Goal: Find specific page/section: Find specific page/section

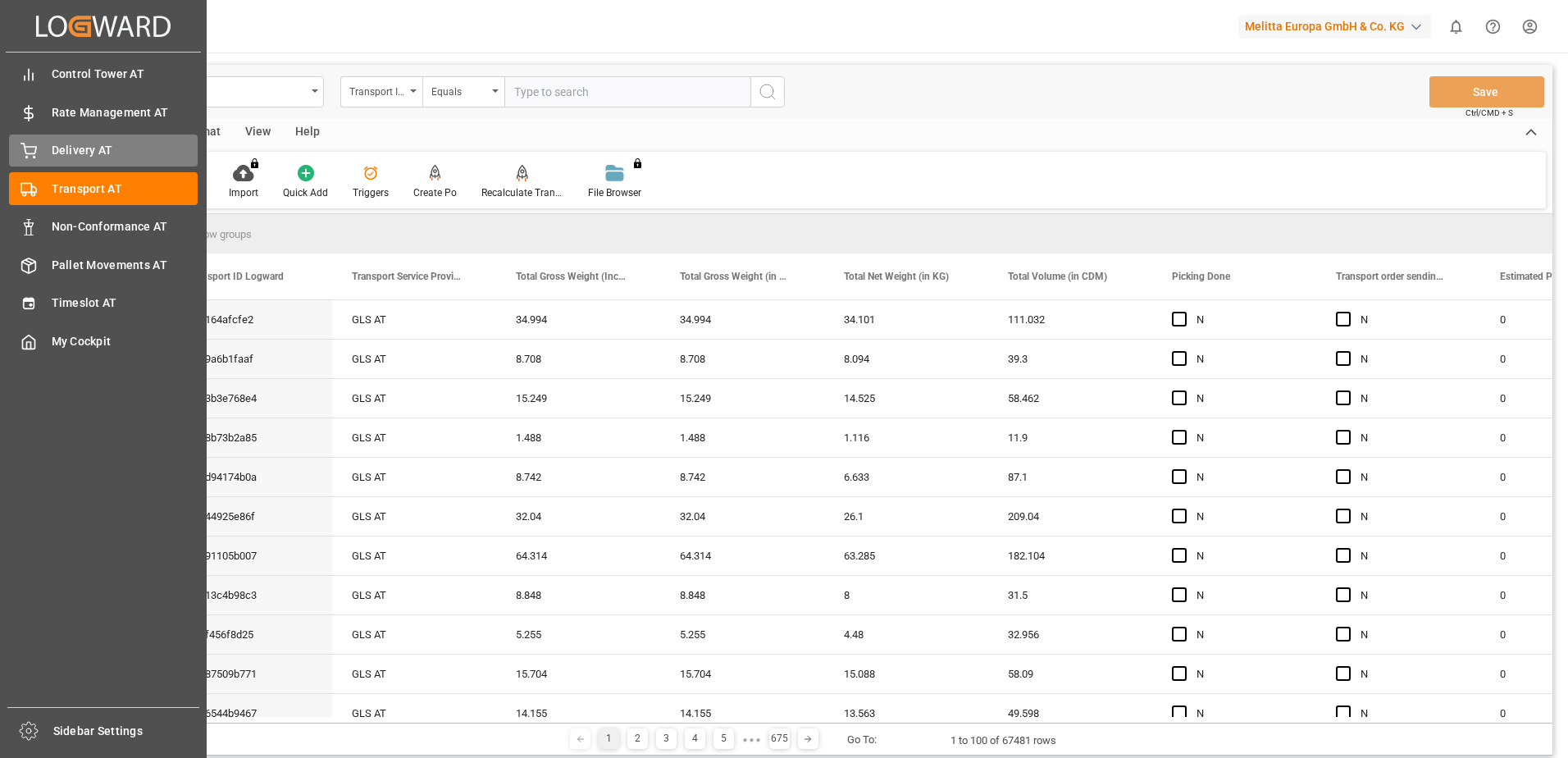
click at [38, 159] on div "Delivery AT Delivery AT" at bounding box center [103, 150] width 189 height 32
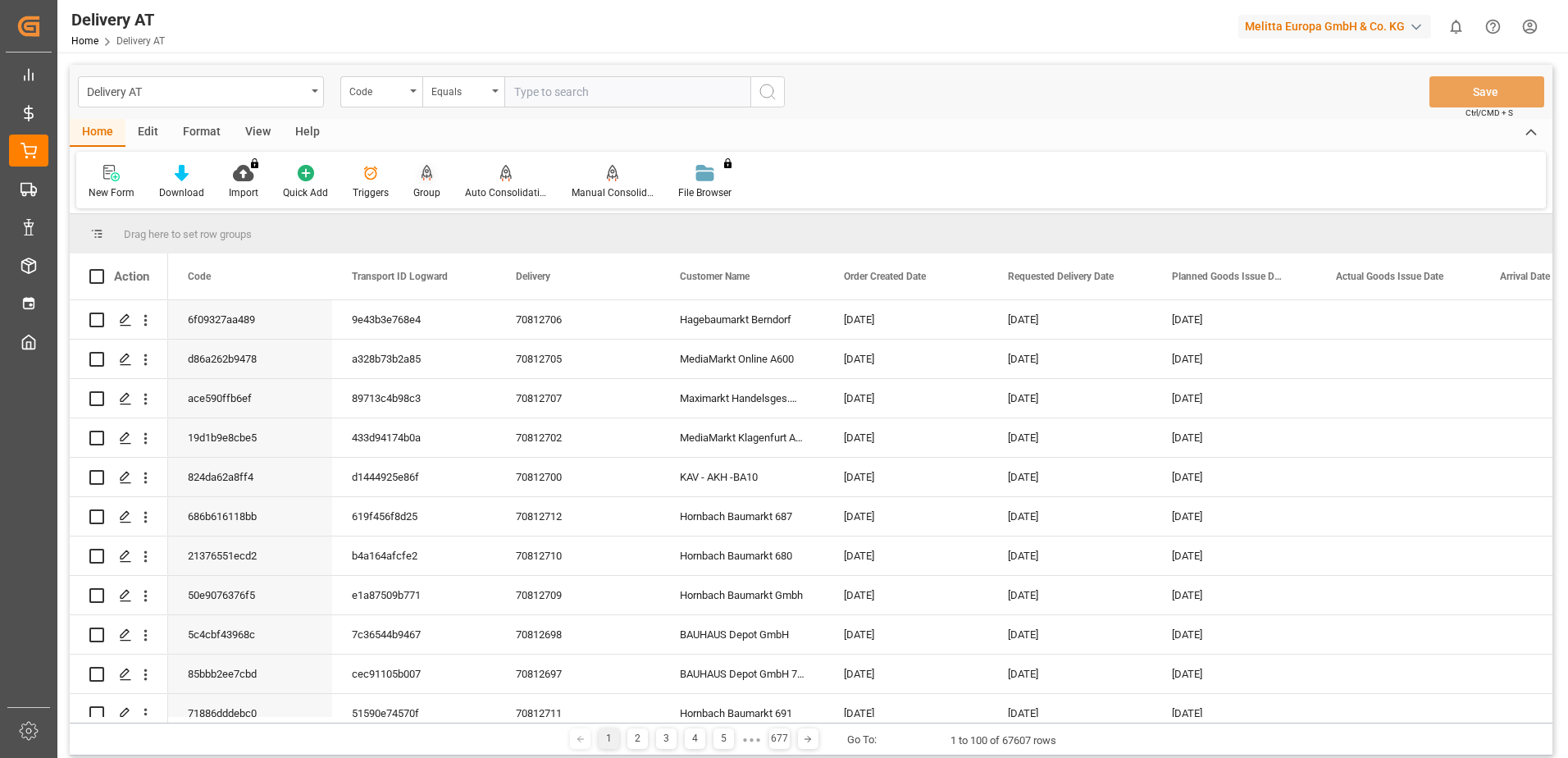
click at [424, 180] on icon at bounding box center [428, 172] width 11 height 16
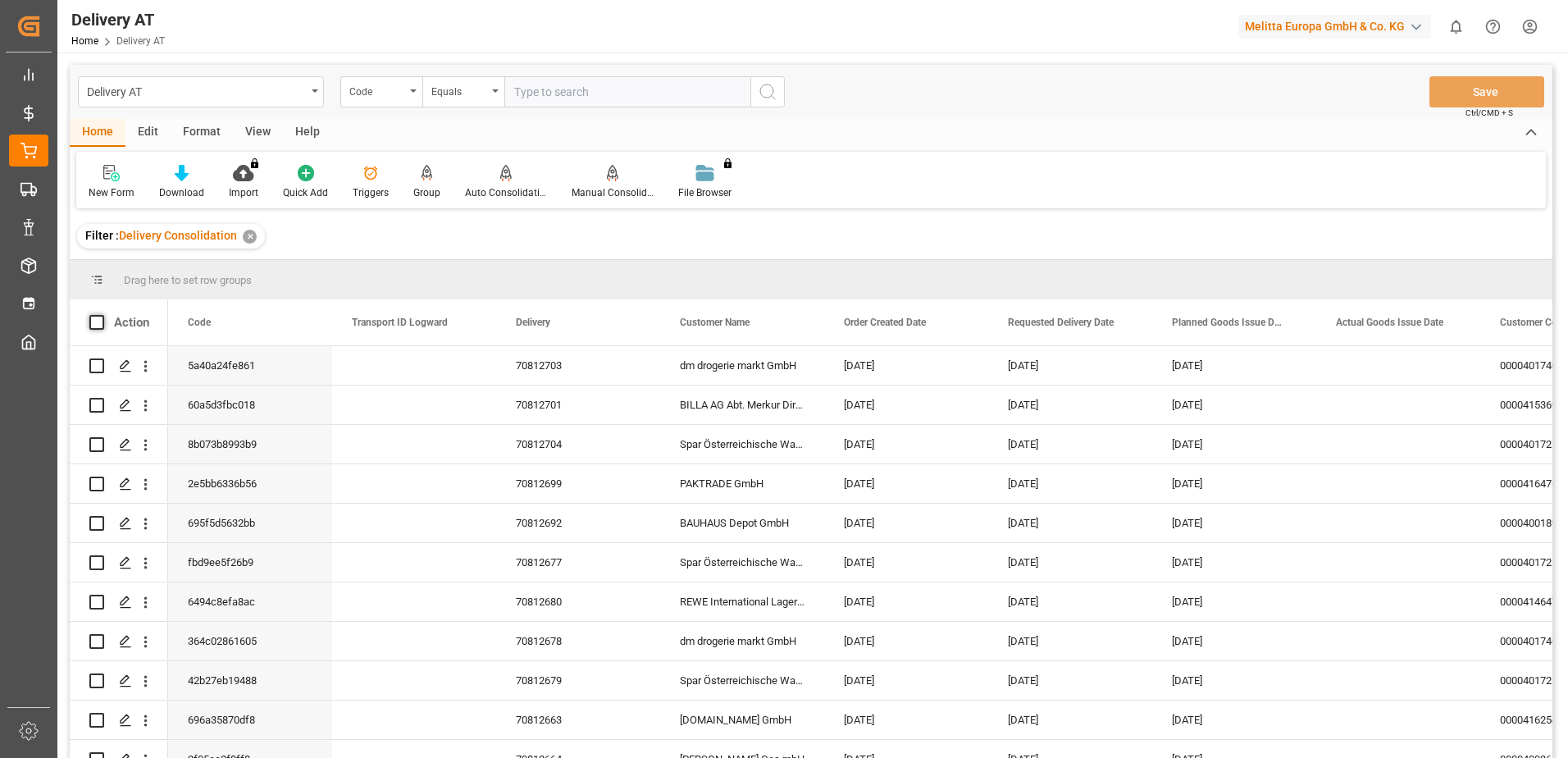
click at [93, 320] on span at bounding box center [96, 322] width 14 height 14
click at [102, 315] on input "checkbox" at bounding box center [102, 315] width 0 height 0
checkbox input "true"
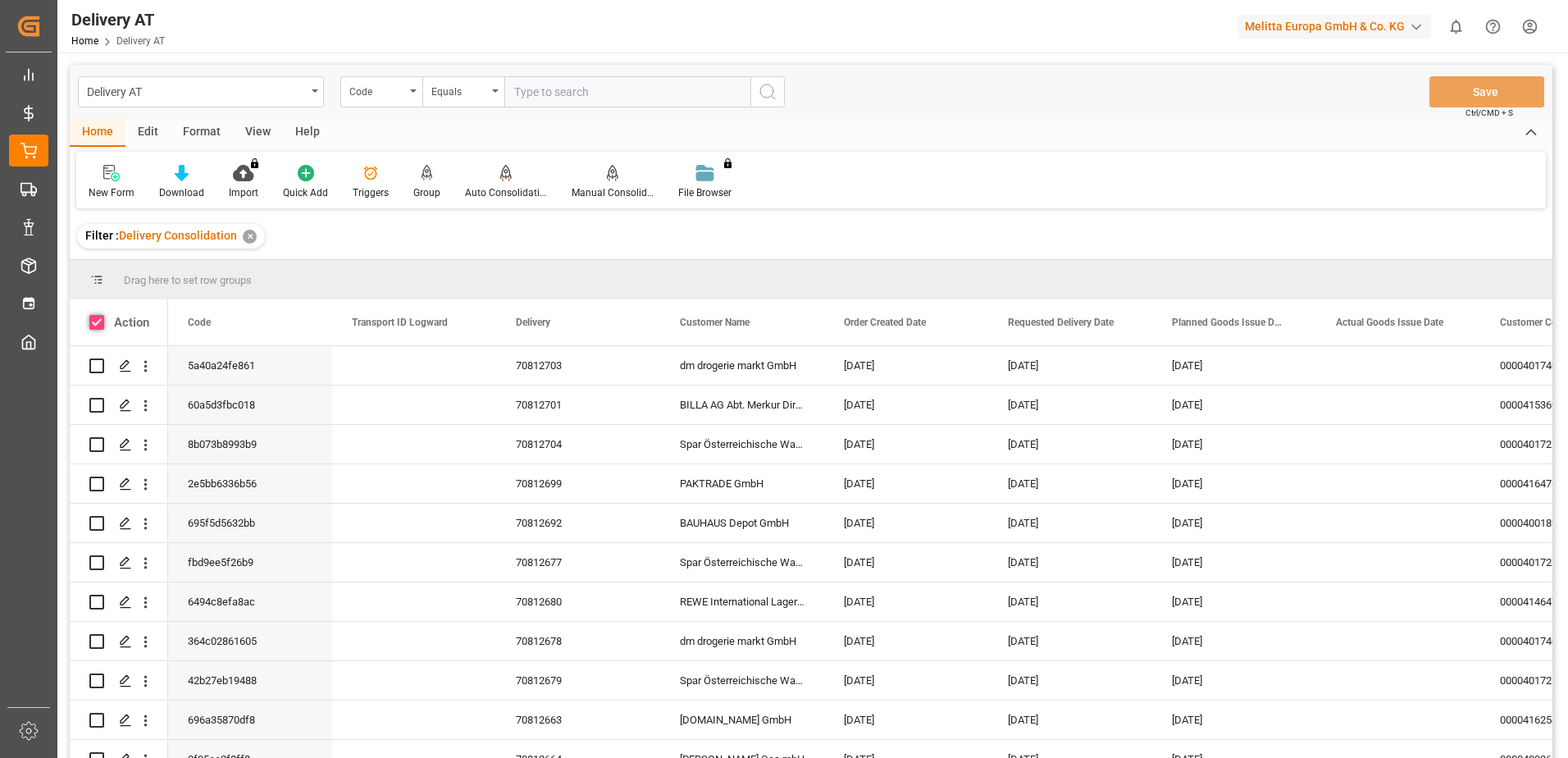
checkbox input "true"
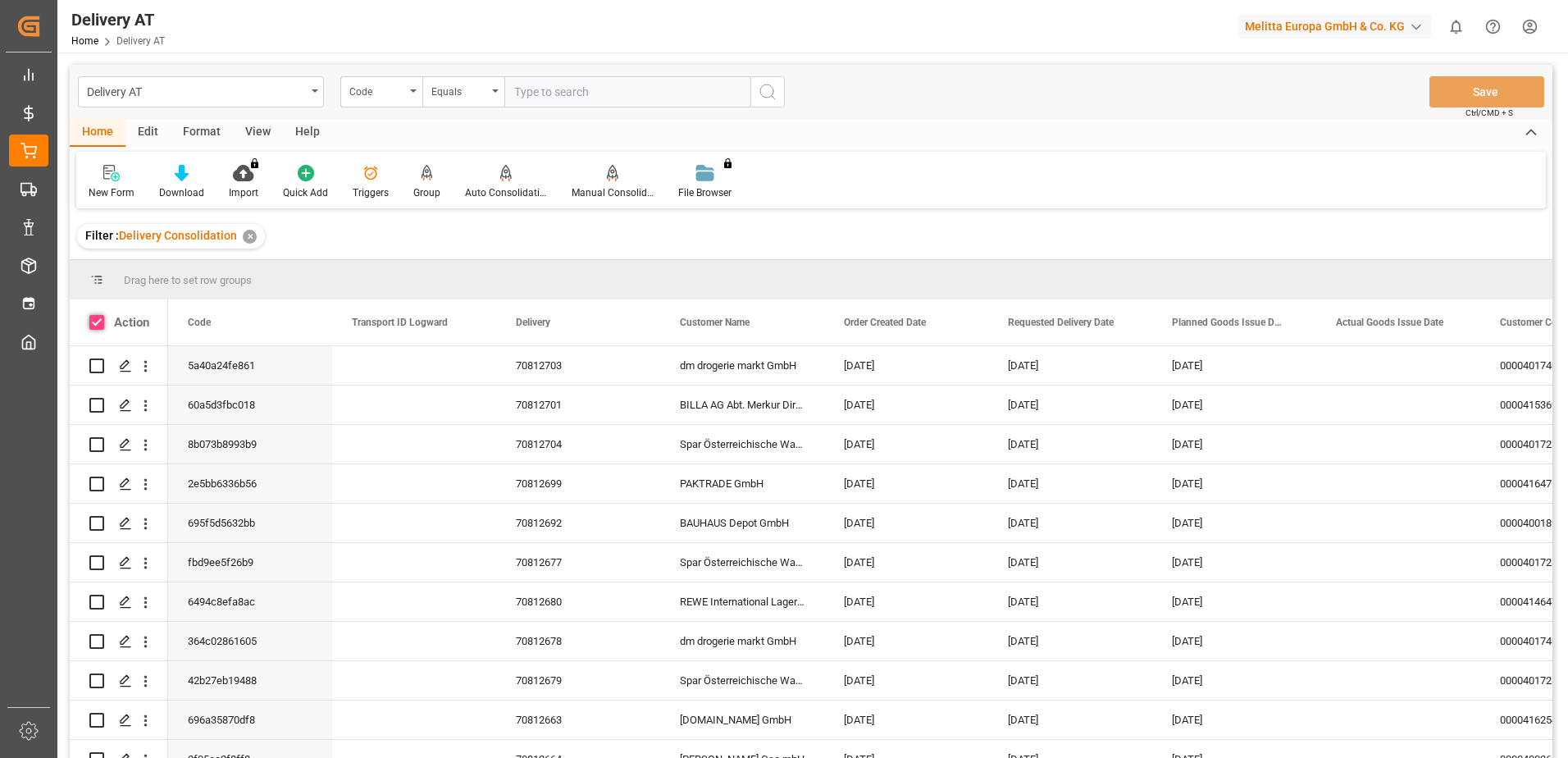
checkbox input "true"
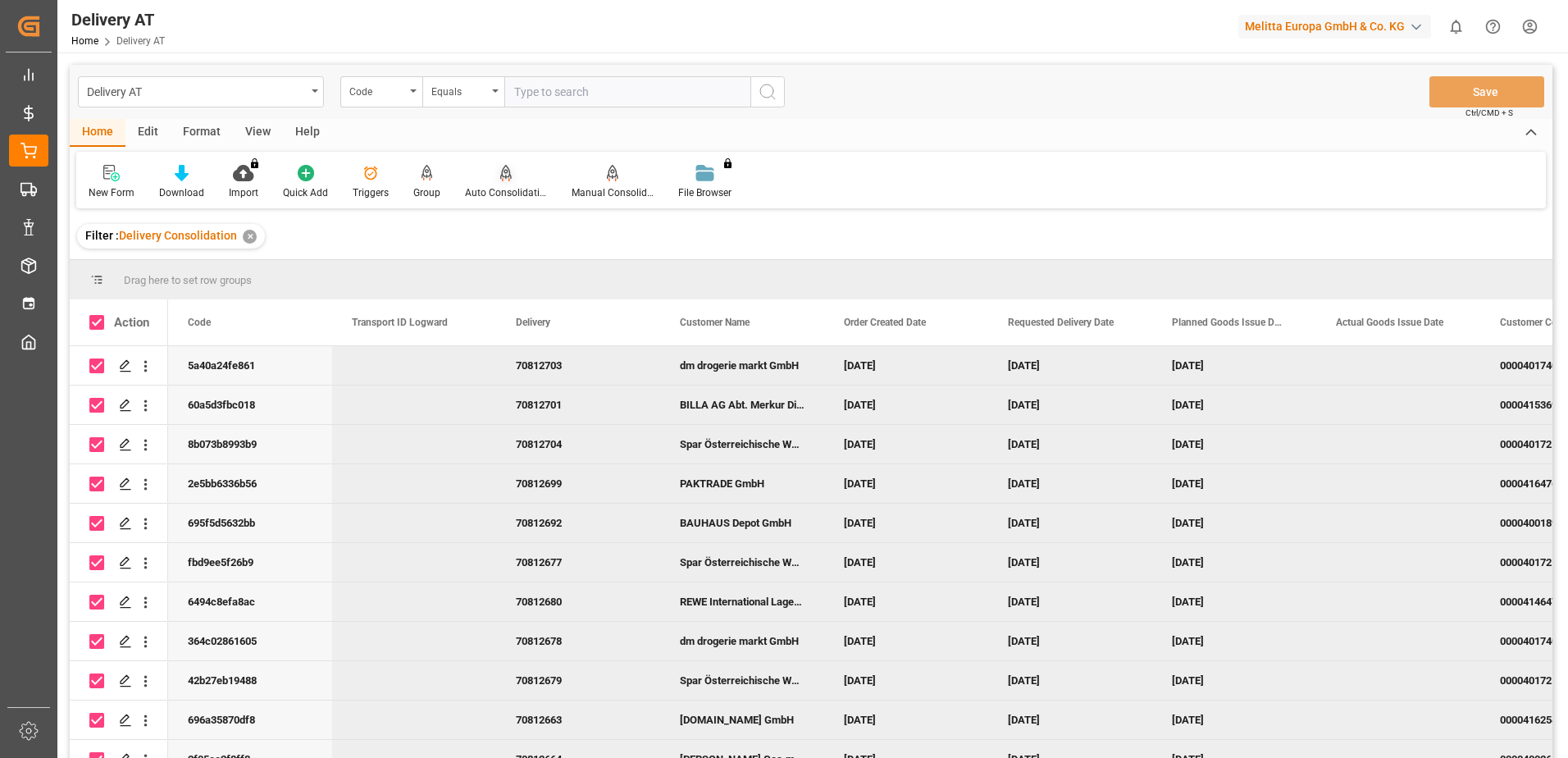
click at [507, 178] on icon at bounding box center [506, 171] width 11 height 14
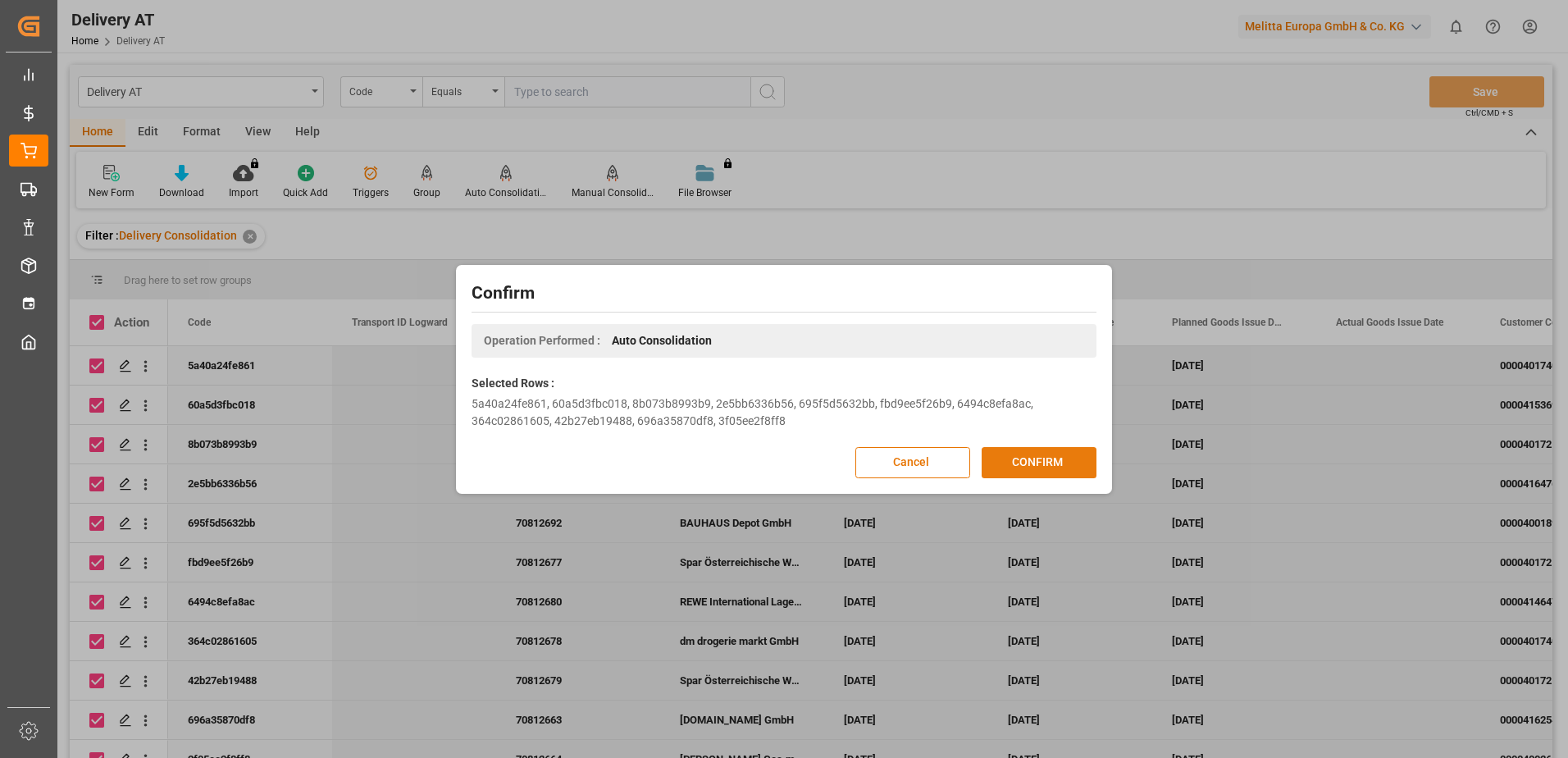
click at [1069, 461] on button "CONFIRM" at bounding box center [1039, 462] width 115 height 31
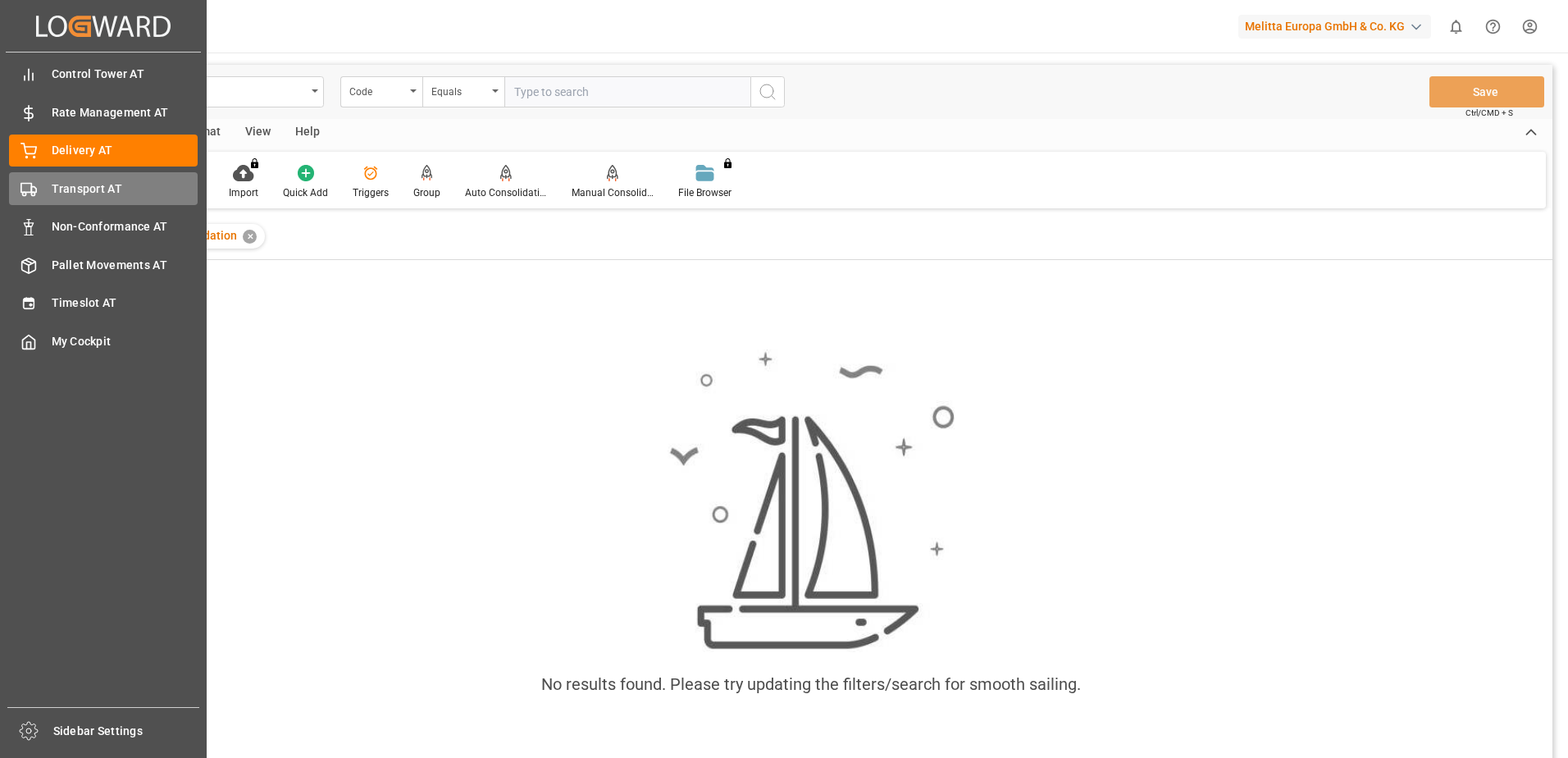
click at [41, 191] on div "Transport AT Transport AT" at bounding box center [103, 189] width 189 height 32
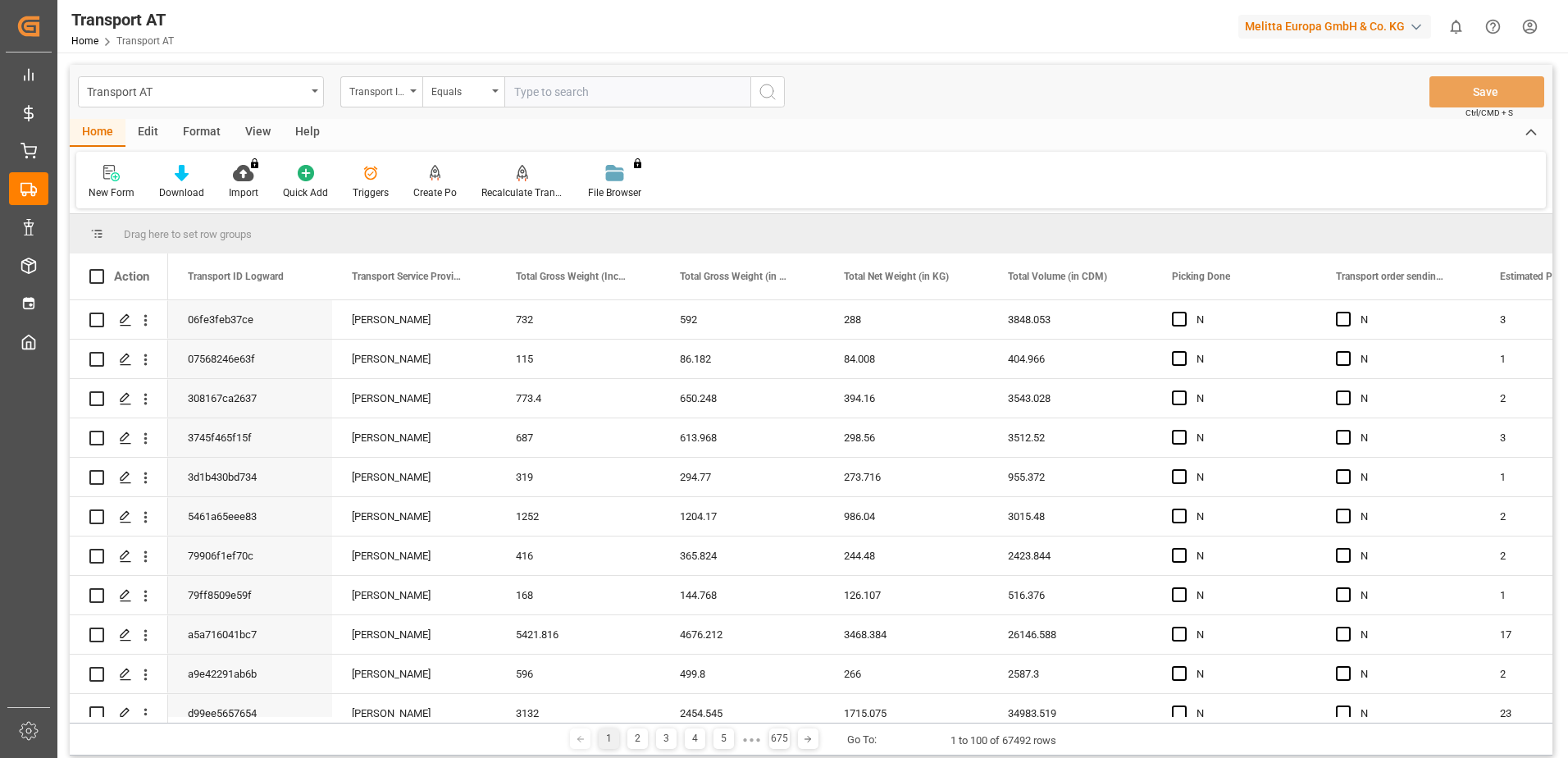
click at [263, 130] on div "View" at bounding box center [258, 132] width 50 height 28
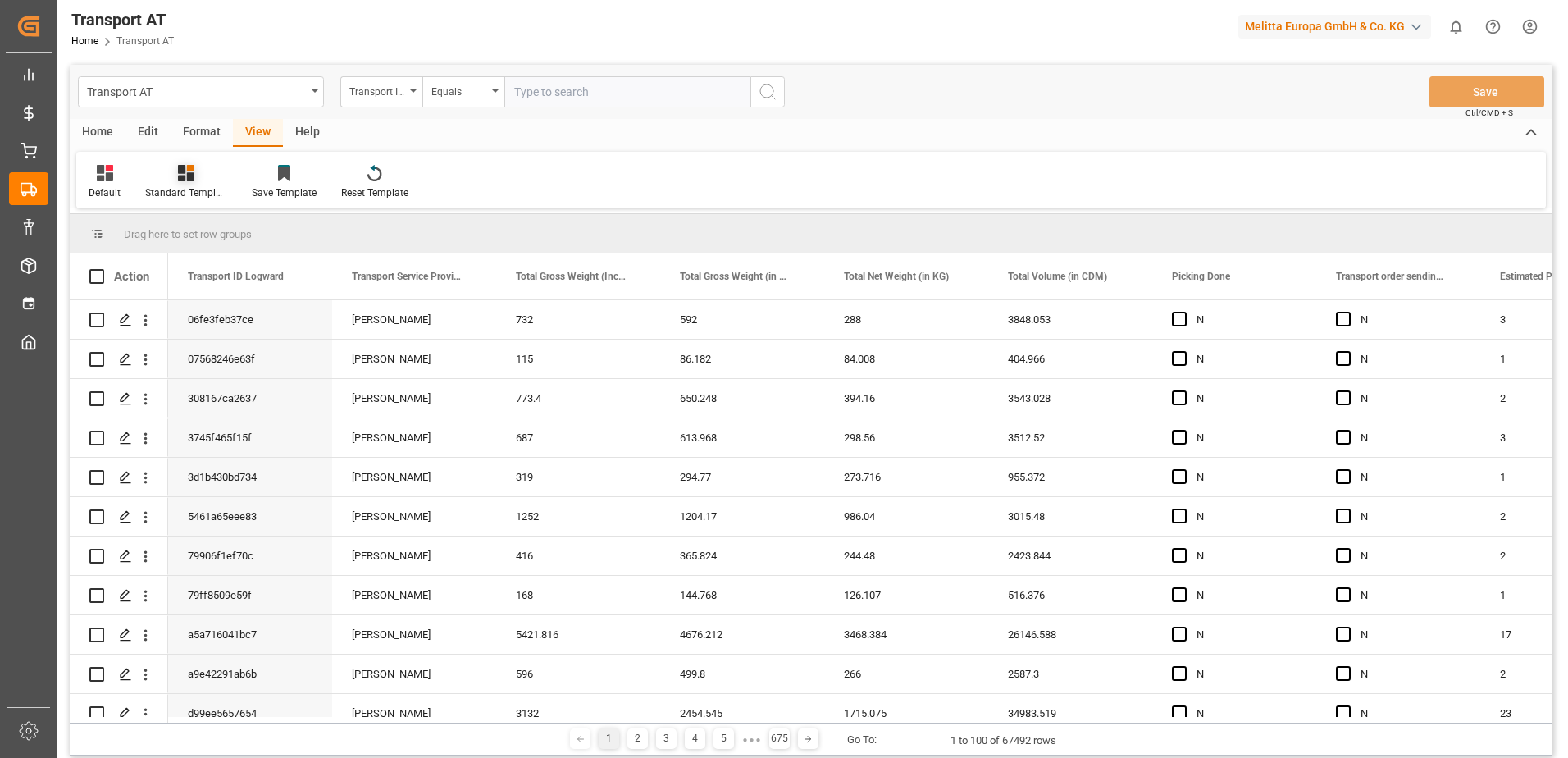
click at [184, 174] on icon at bounding box center [186, 172] width 16 height 16
click at [278, 174] on icon at bounding box center [284, 174] width 12 height 14
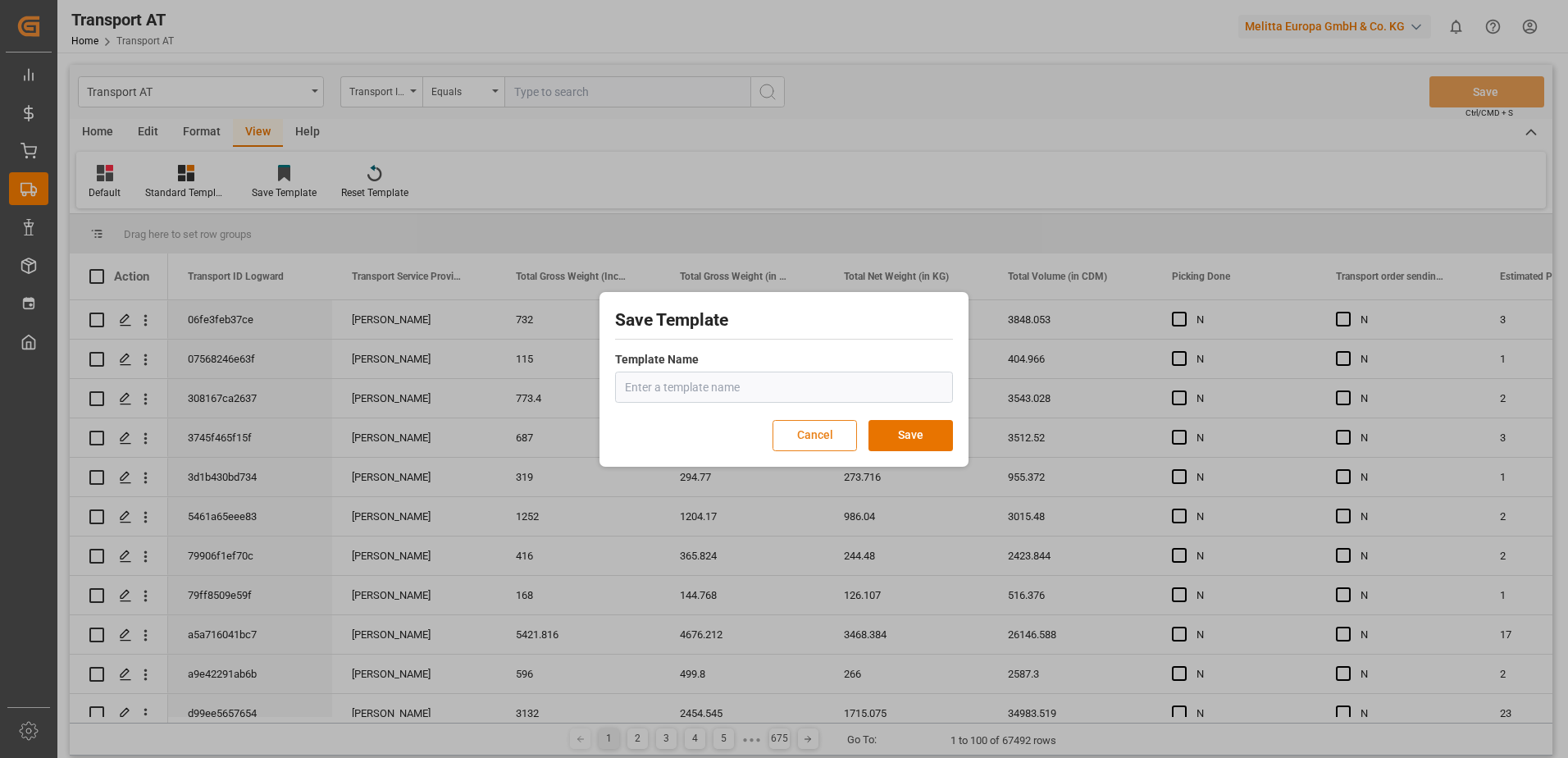
click at [823, 434] on button "Cancel" at bounding box center [814, 435] width 85 height 31
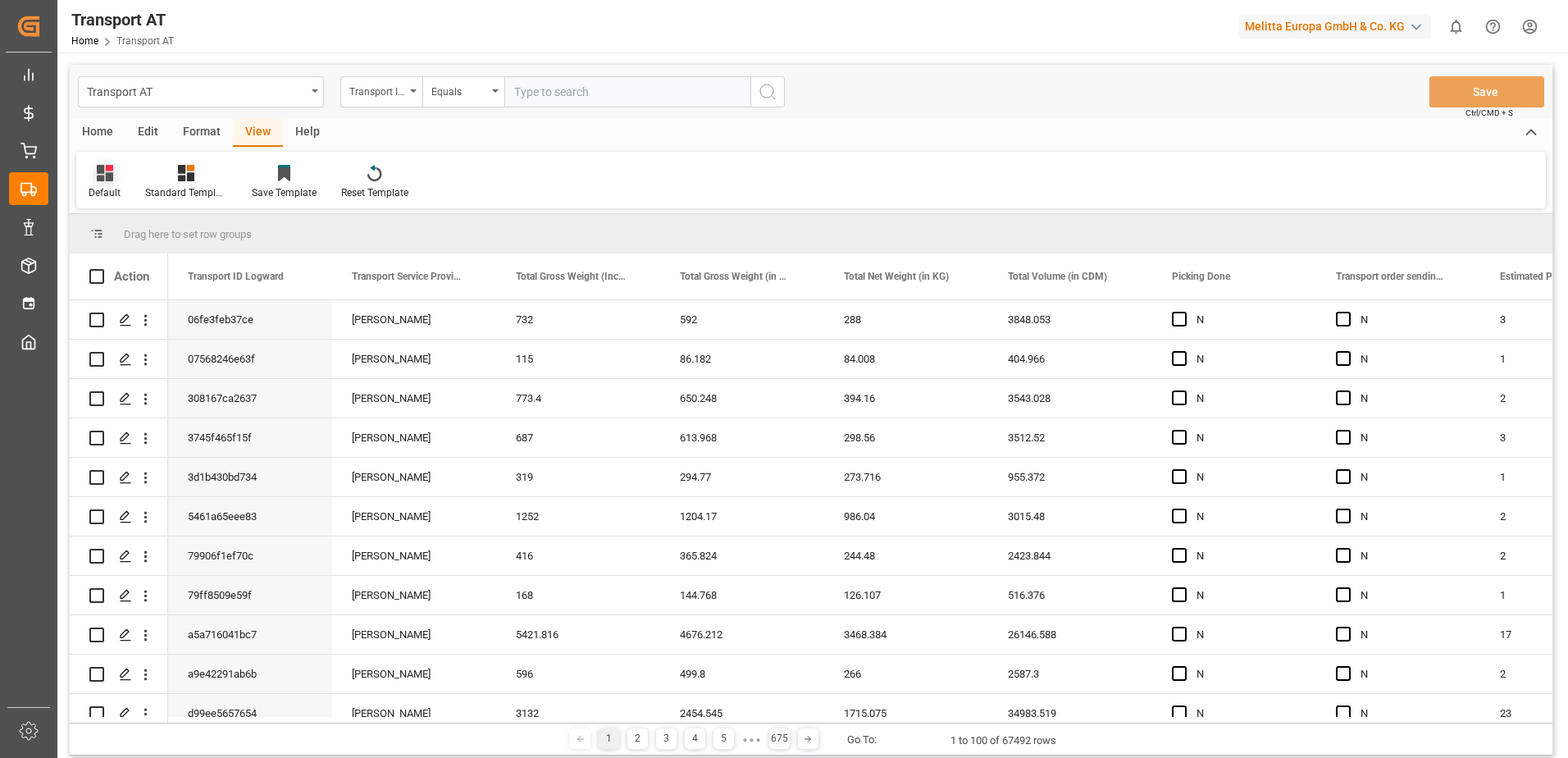
click at [102, 172] on icon at bounding box center [105, 172] width 16 height 16
click at [123, 266] on div "Data" at bounding box center [169, 266] width 144 height 17
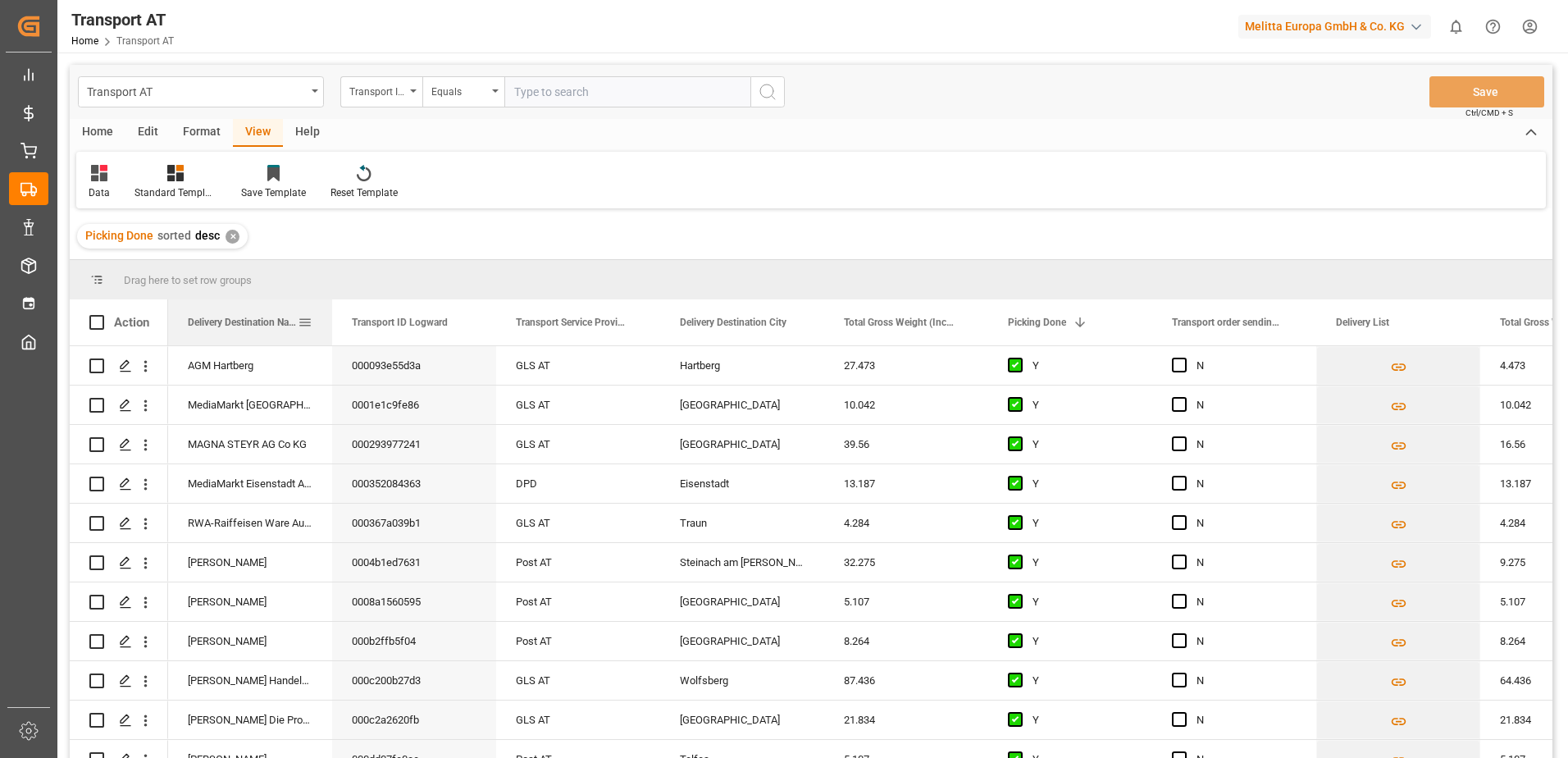
drag, startPoint x: 686, startPoint y: 325, endPoint x: 172, endPoint y: 330, distance: 514.0
click at [172, 330] on div "Delivery Destination Name" at bounding box center [251, 322] width 164 height 46
click at [381, 89] on div "Transport ID Logward" at bounding box center [377, 90] width 56 height 19
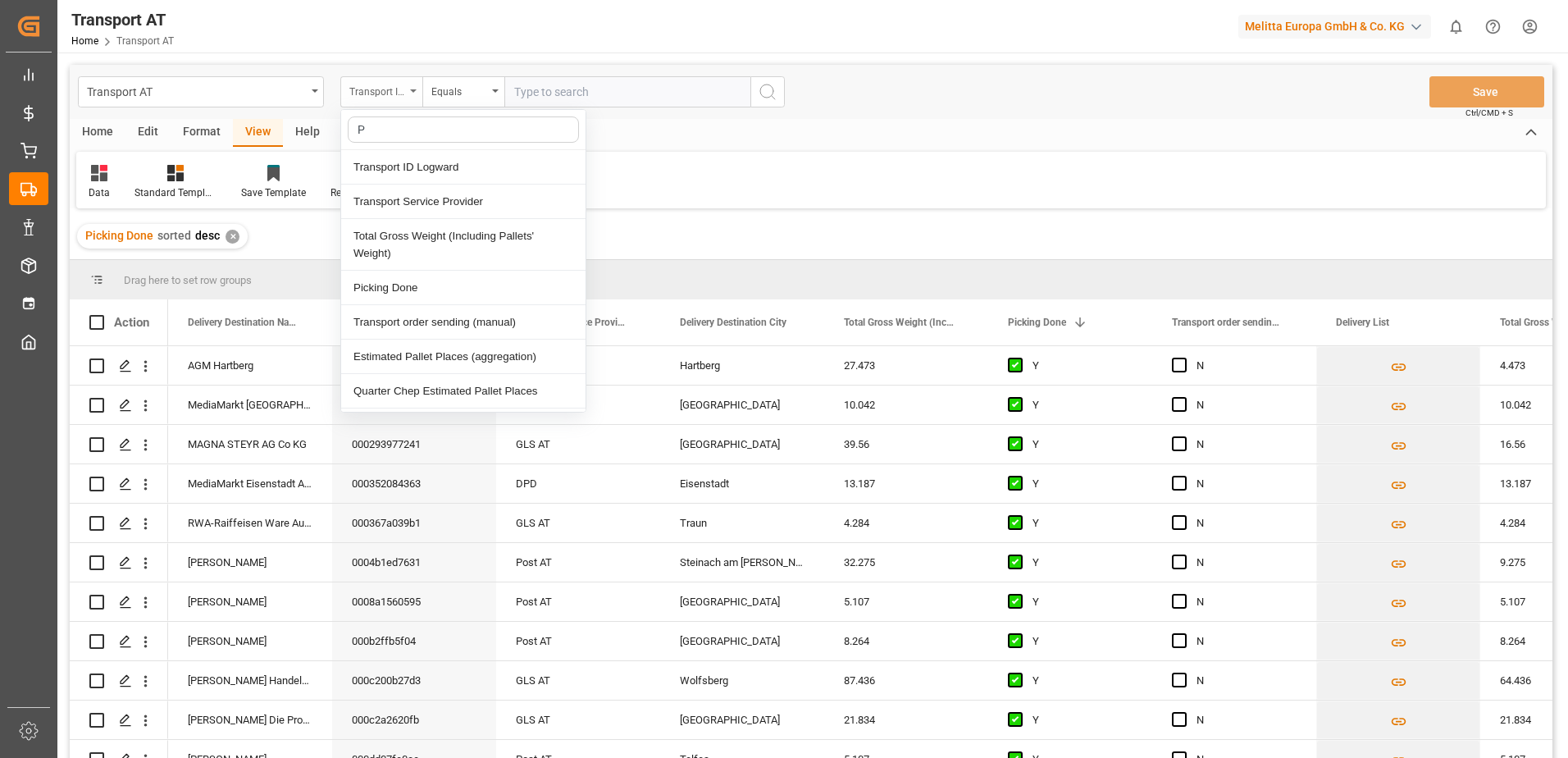
type input "Pi"
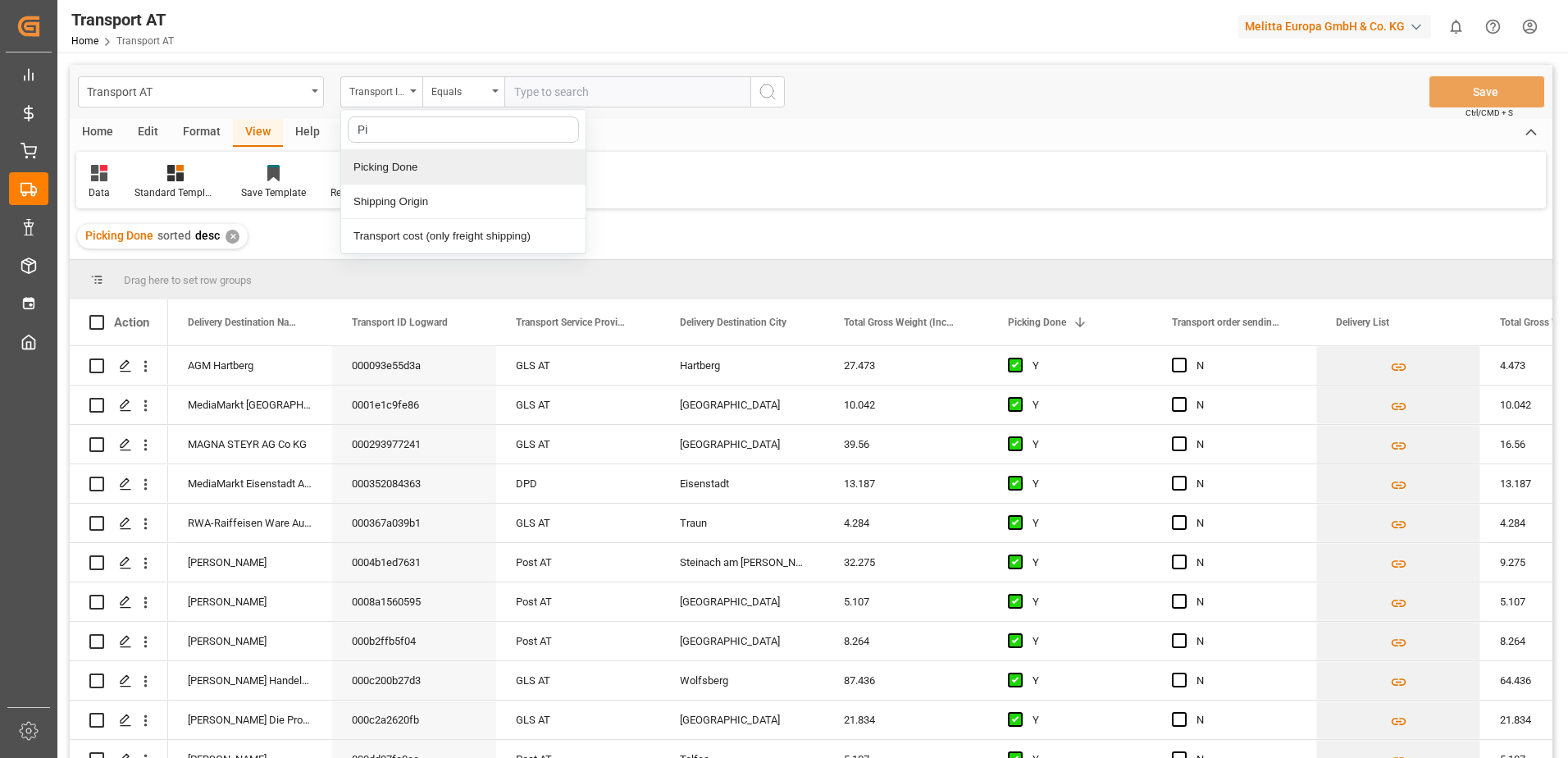
click at [383, 170] on div "Picking Done" at bounding box center [463, 168] width 245 height 34
click at [546, 94] on input "text" at bounding box center [628, 91] width 246 height 31
type input "Y"
click at [392, 86] on div "Picking Done" at bounding box center [377, 90] width 56 height 19
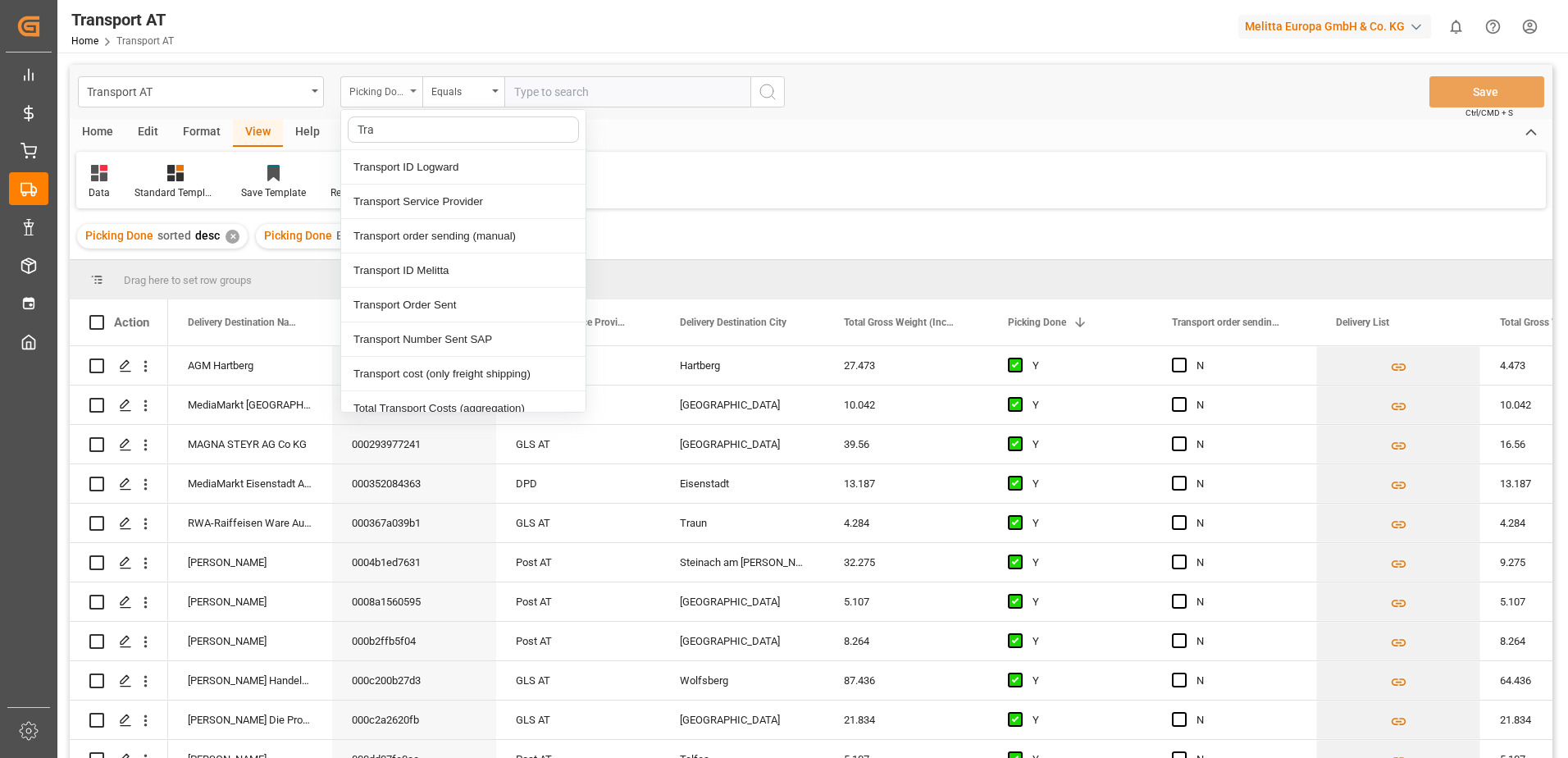
type input "[PERSON_NAME]"
click at [408, 233] on div "Transport order sending (manual)" at bounding box center [463, 236] width 245 height 34
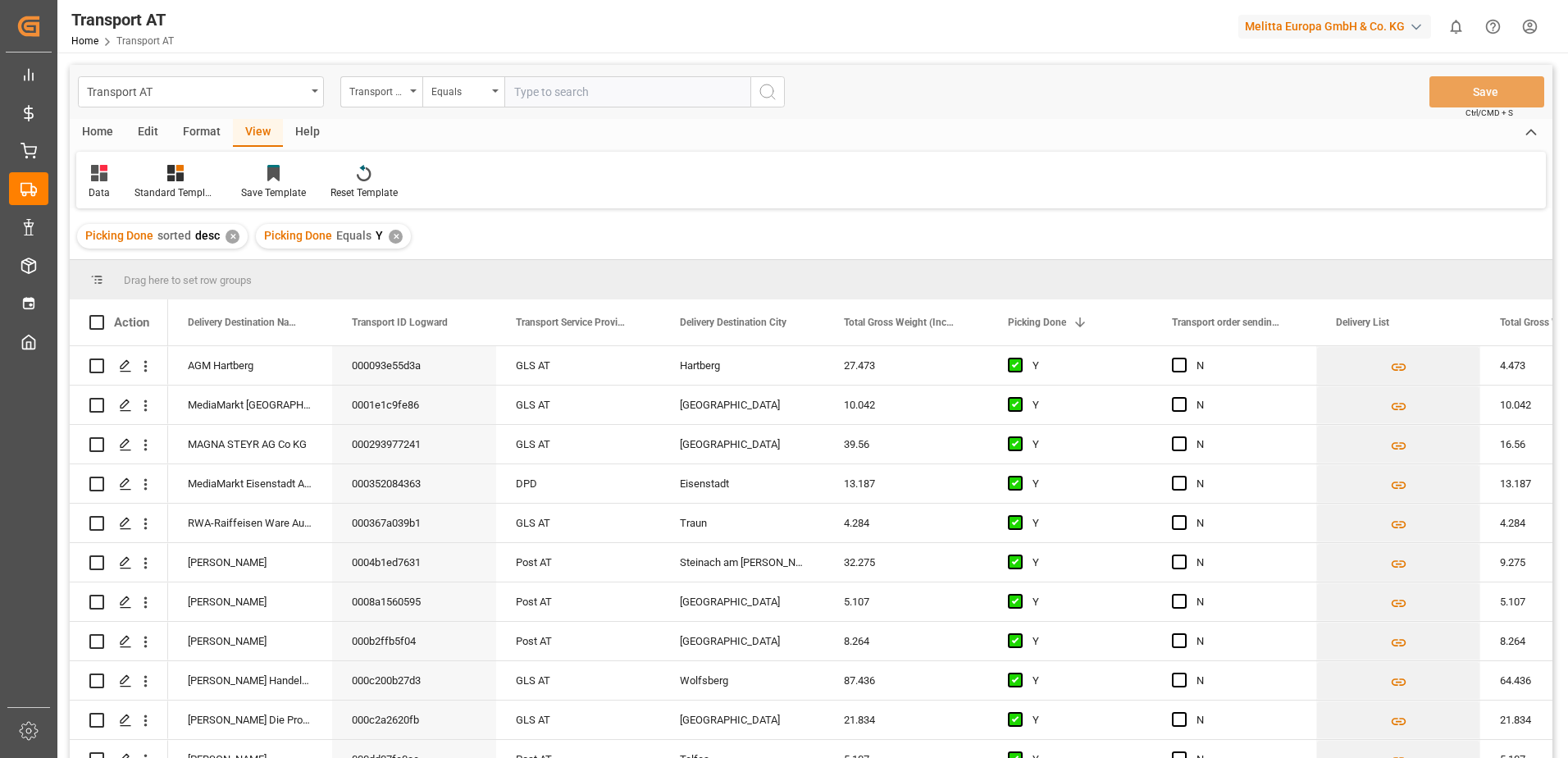
click at [548, 94] on input "text" at bounding box center [628, 91] width 246 height 31
type input "N"
click at [387, 90] on div "Transport order sending (manual)" at bounding box center [377, 90] width 56 height 19
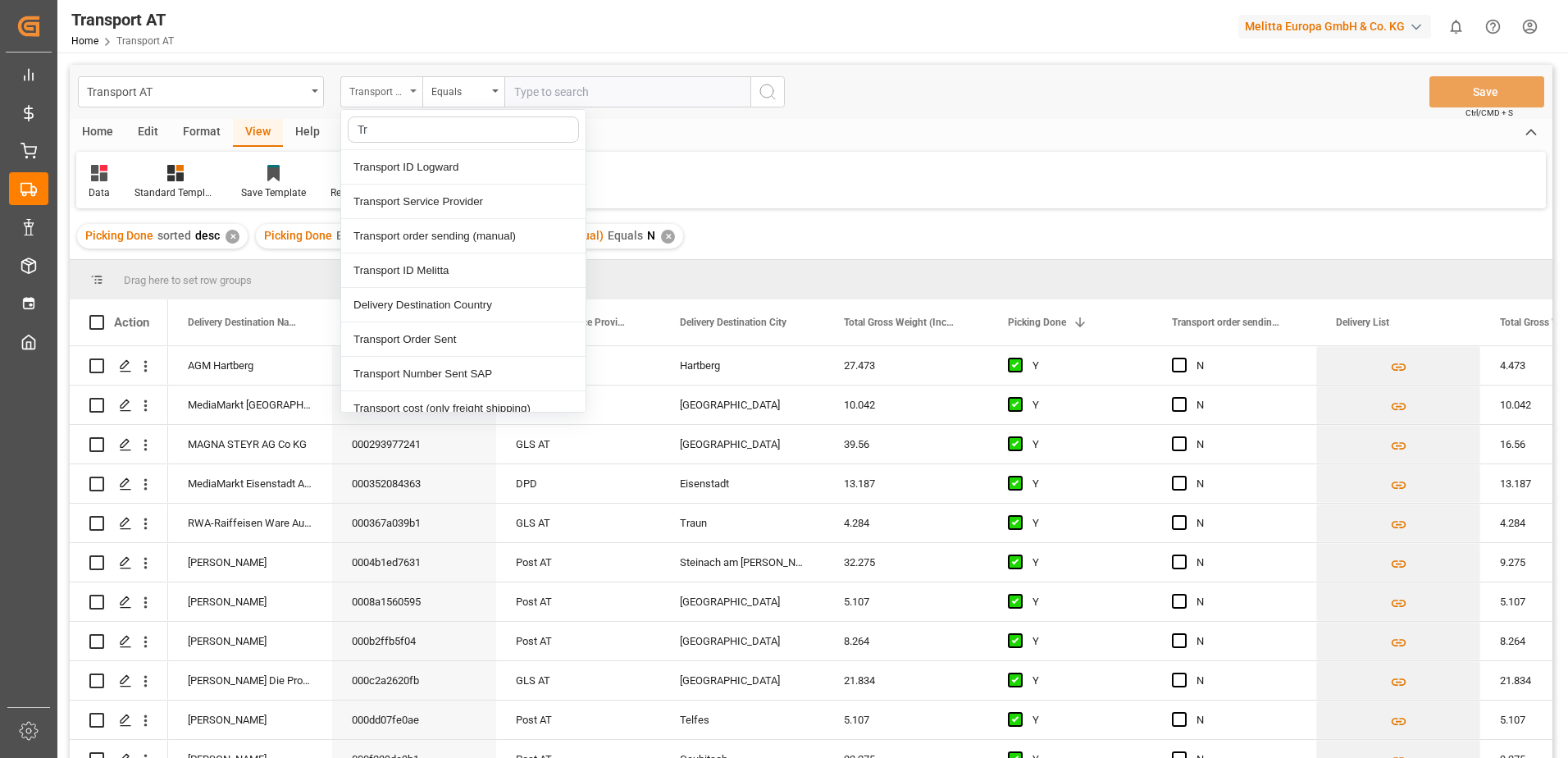
type input "Tra"
click at [455, 204] on div "Transport Service Provider" at bounding box center [463, 202] width 245 height 34
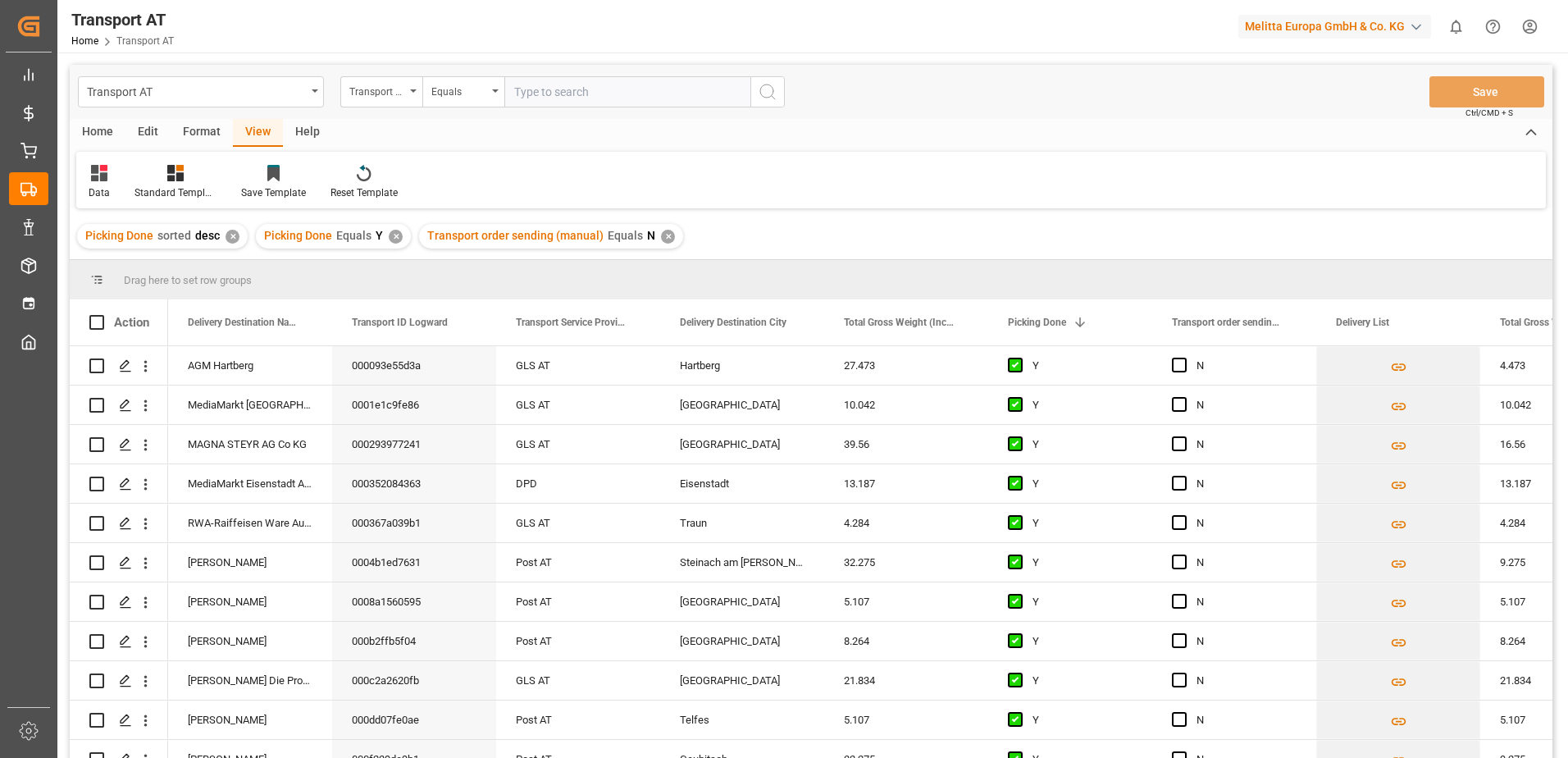
click at [529, 96] on input "text" at bounding box center [628, 91] width 246 height 31
type input "[PERSON_NAME]"
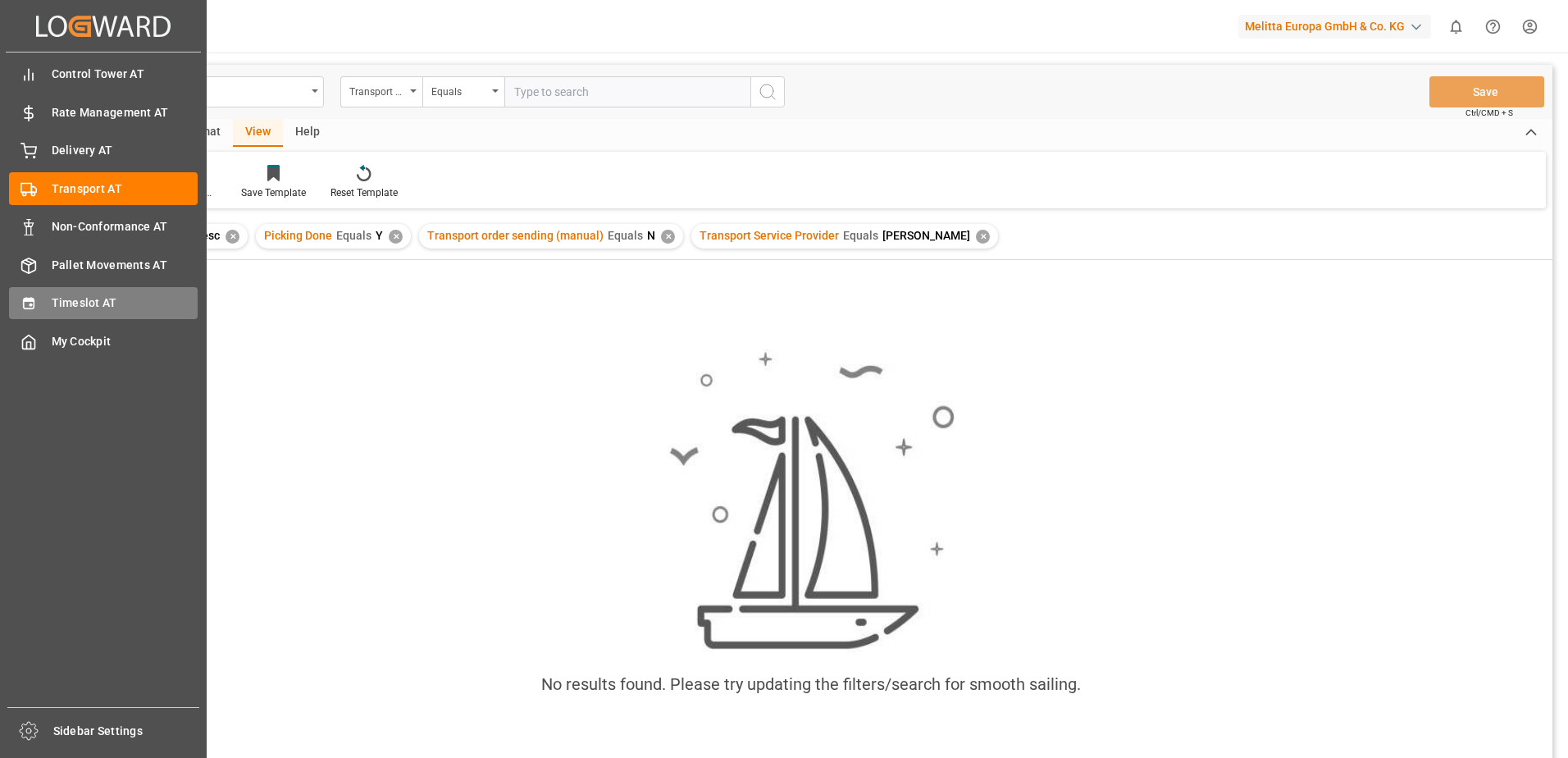
click at [39, 298] on div "Timeslot AT Timeslot AT" at bounding box center [103, 303] width 189 height 32
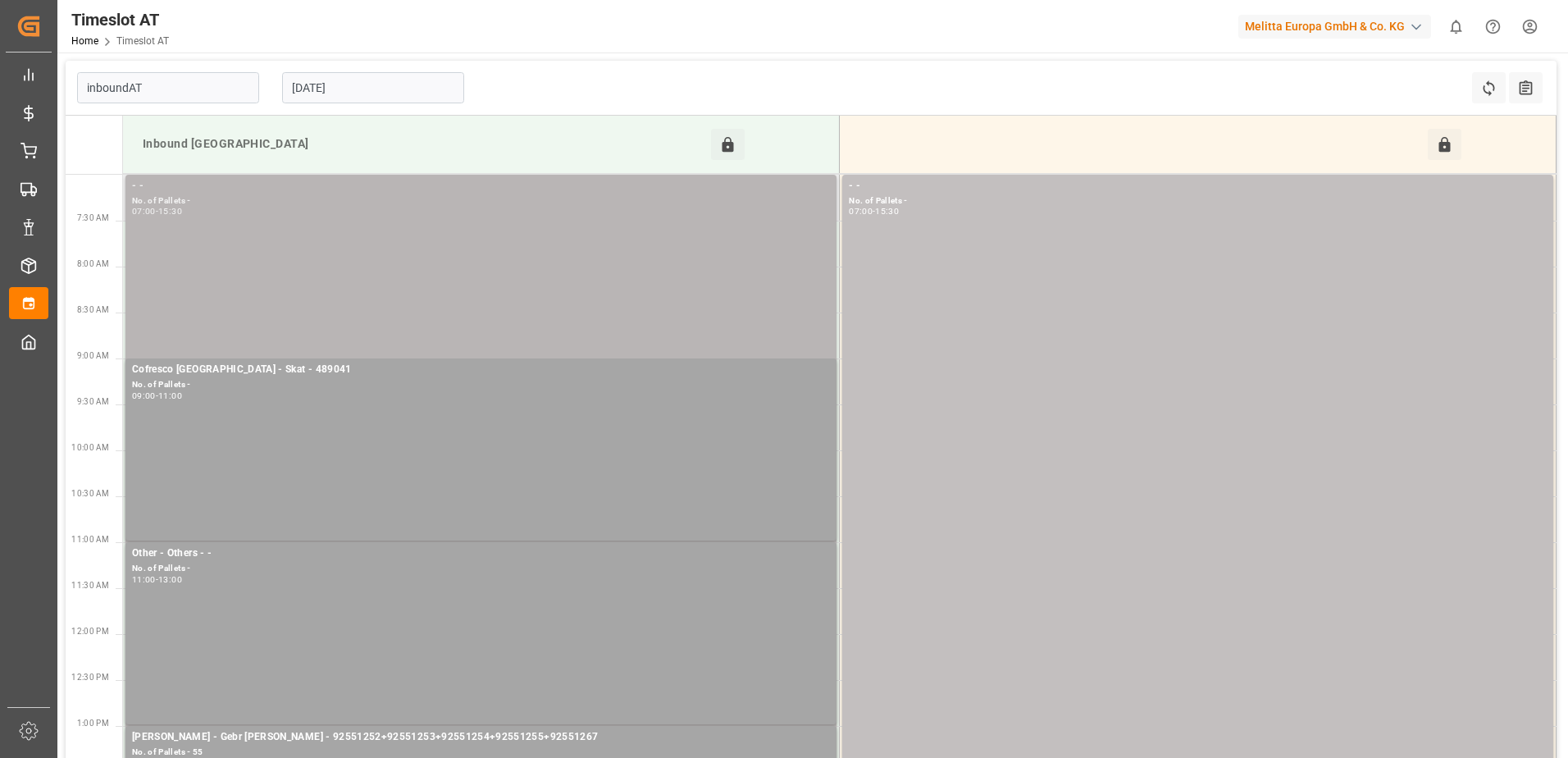
type input "Inbound AT"
